Goal: Information Seeking & Learning: Learn about a topic

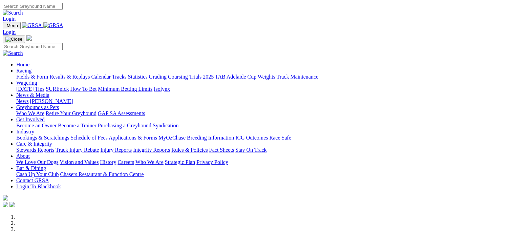
click at [27, 74] on link "Fields & Form" at bounding box center [32, 77] width 32 height 6
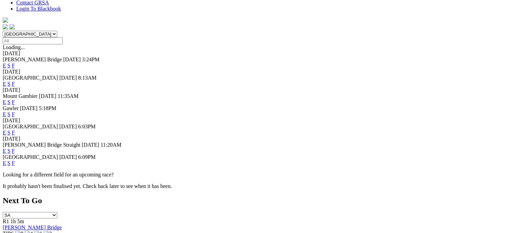
scroll to position [192, 0]
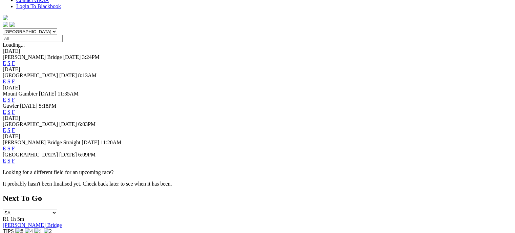
click at [15, 158] on link "F" at bounding box center [13, 161] width 3 height 6
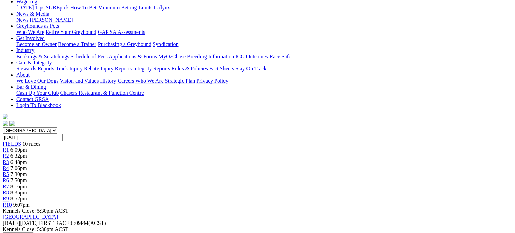
scroll to position [104, 0]
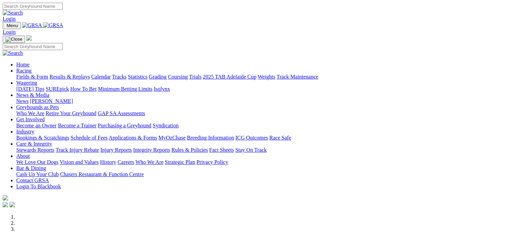
click at [25, 74] on link "Fields & Form" at bounding box center [32, 77] width 32 height 6
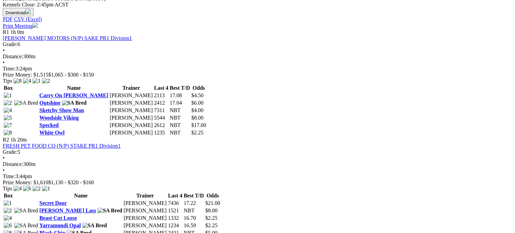
scroll to position [321, 0]
